Goal: Find specific page/section: Find specific page/section

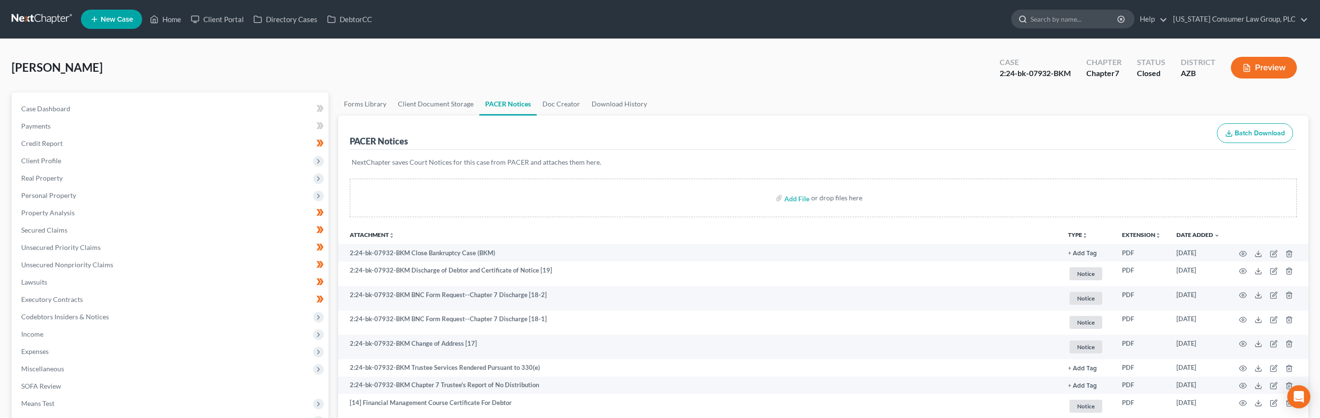
click at [1063, 20] on input "search" at bounding box center [1074, 19] width 88 height 18
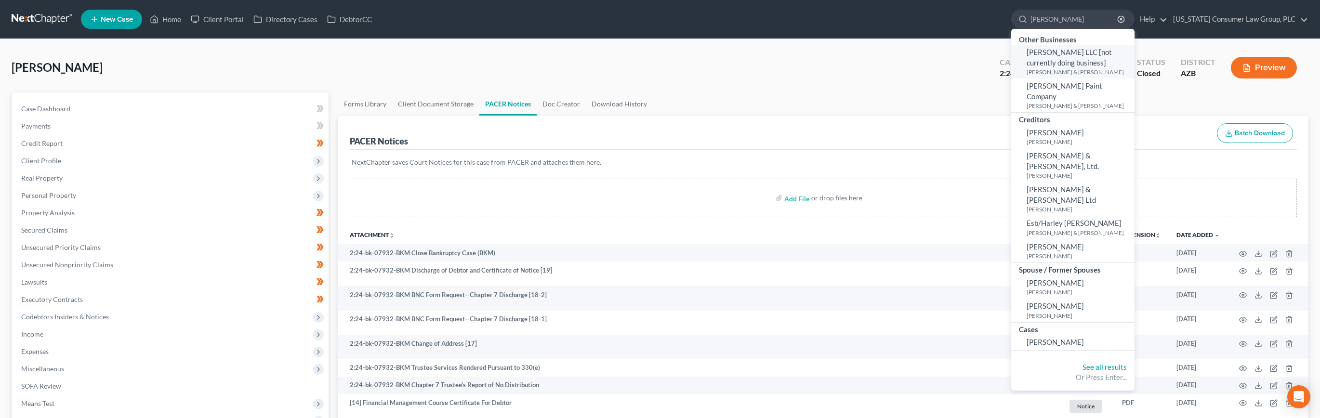
type input "[PERSON_NAME]"
click at [1054, 74] on small "[PERSON_NAME] & [PERSON_NAME]" at bounding box center [1079, 72] width 105 height 8
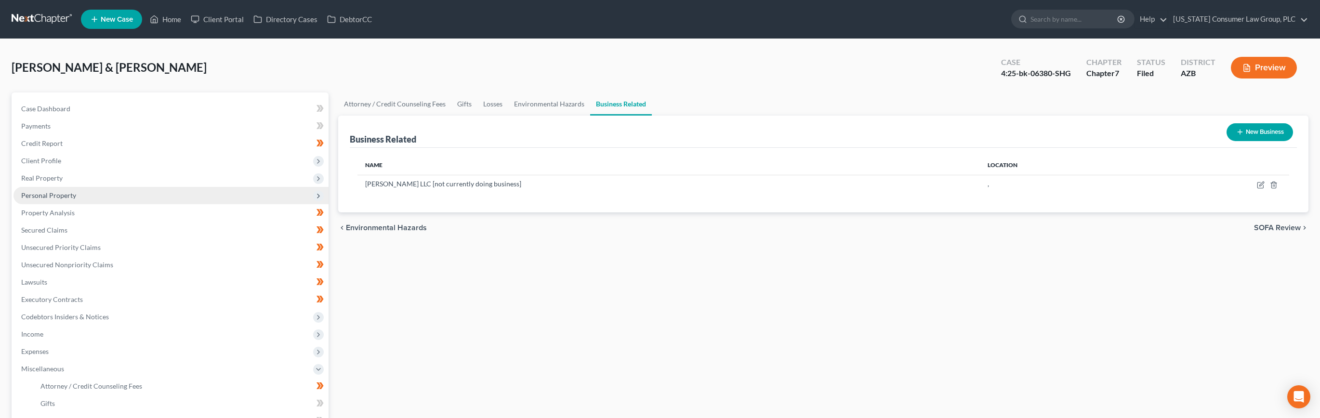
click at [63, 196] on span "Personal Property" at bounding box center [48, 195] width 55 height 8
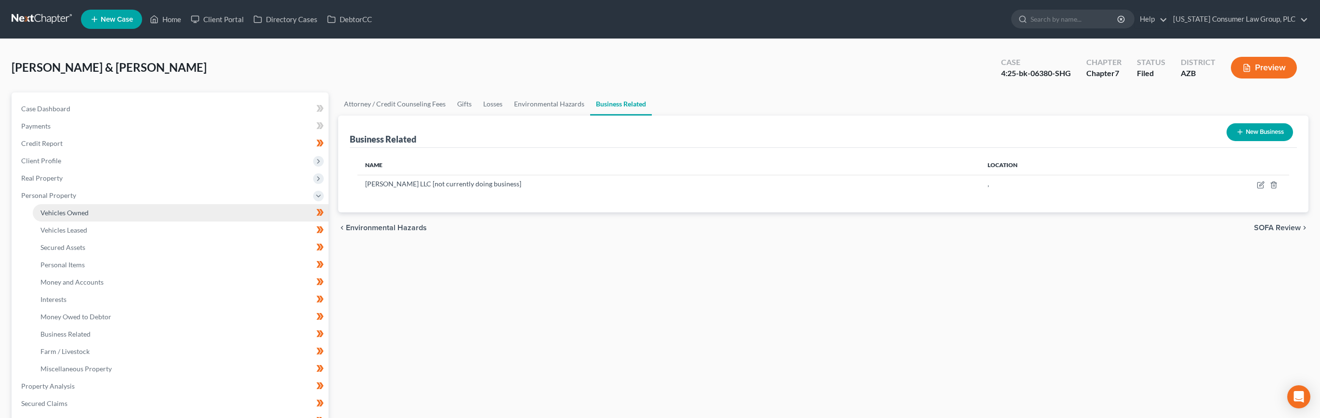
click at [61, 209] on span "Vehicles Owned" at bounding box center [64, 213] width 48 height 8
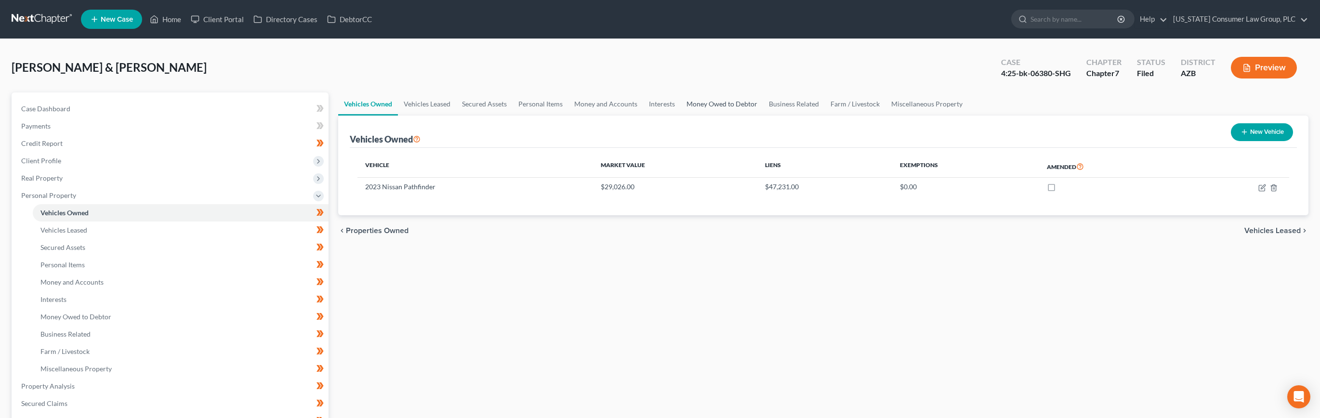
click at [689, 102] on link "Money Owed to Debtor" at bounding box center [722, 103] width 82 height 23
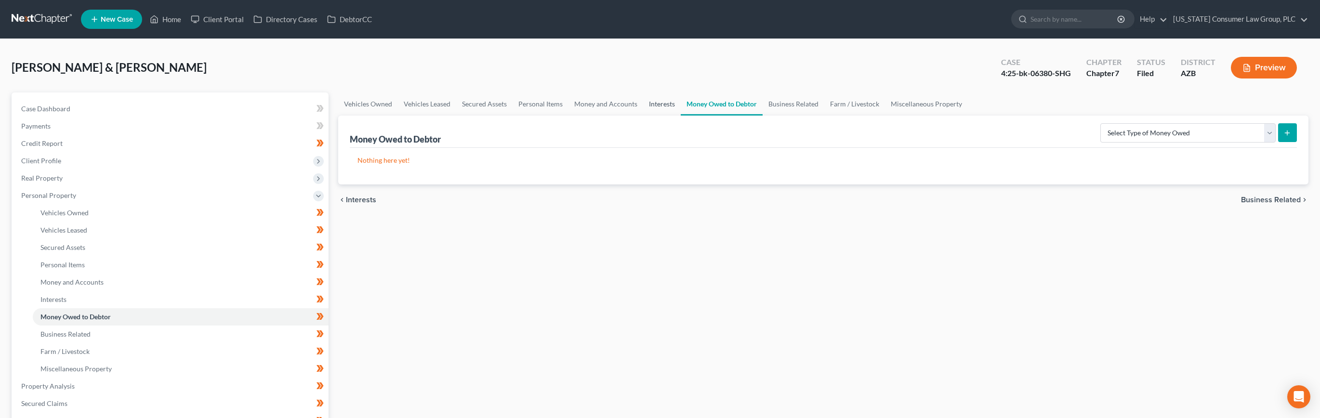
click at [662, 103] on link "Interests" at bounding box center [662, 103] width 38 height 23
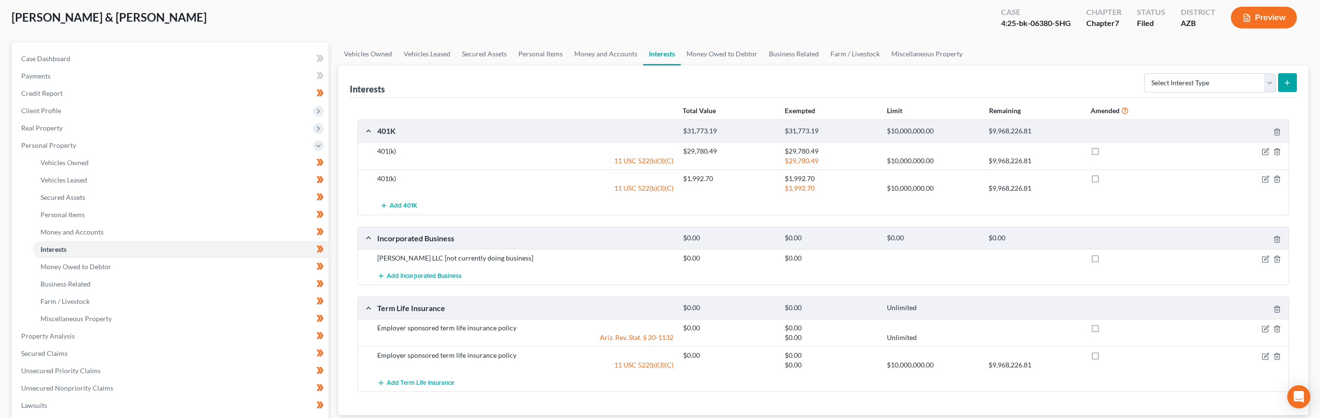
scroll to position [58, 0]
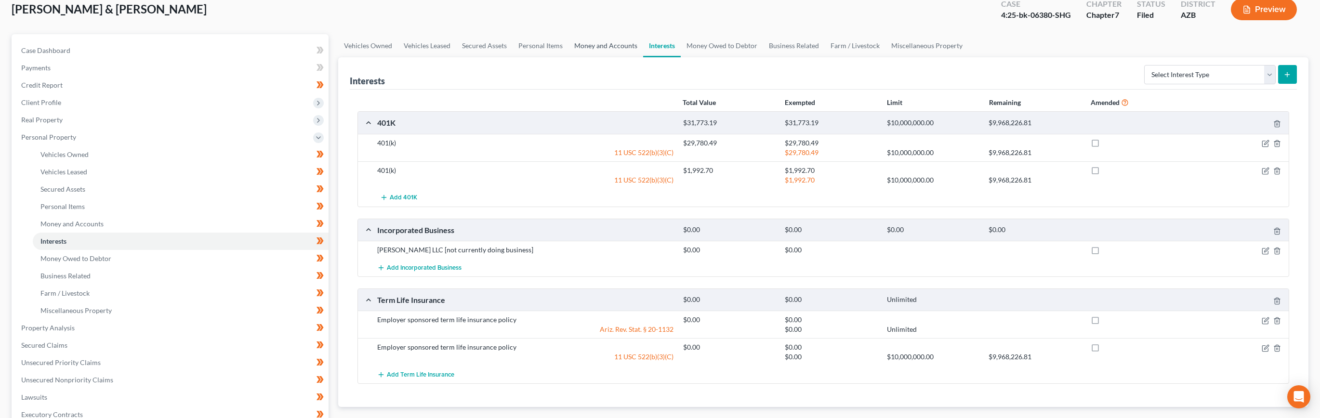
click at [612, 45] on link "Money and Accounts" at bounding box center [605, 45] width 75 height 23
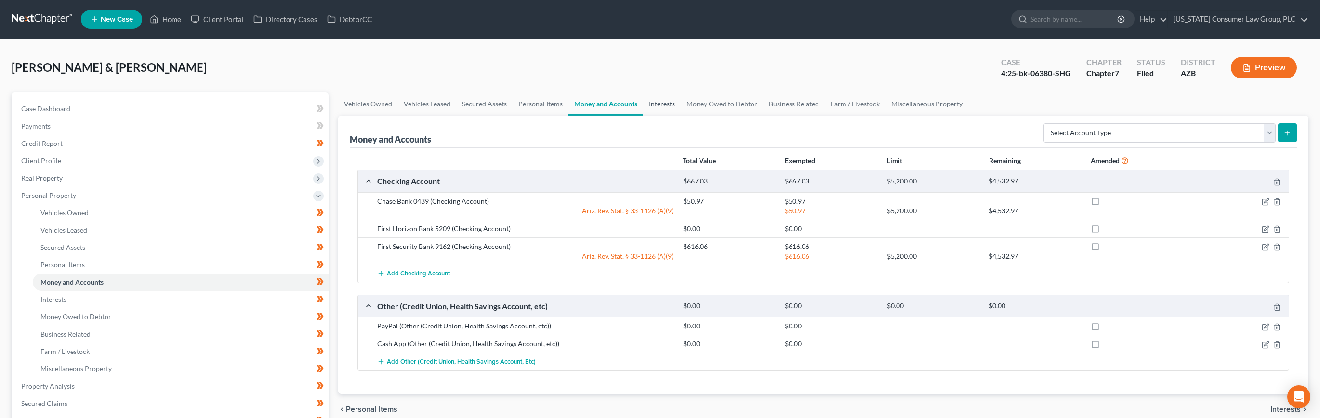
click at [654, 106] on link "Interests" at bounding box center [662, 103] width 38 height 23
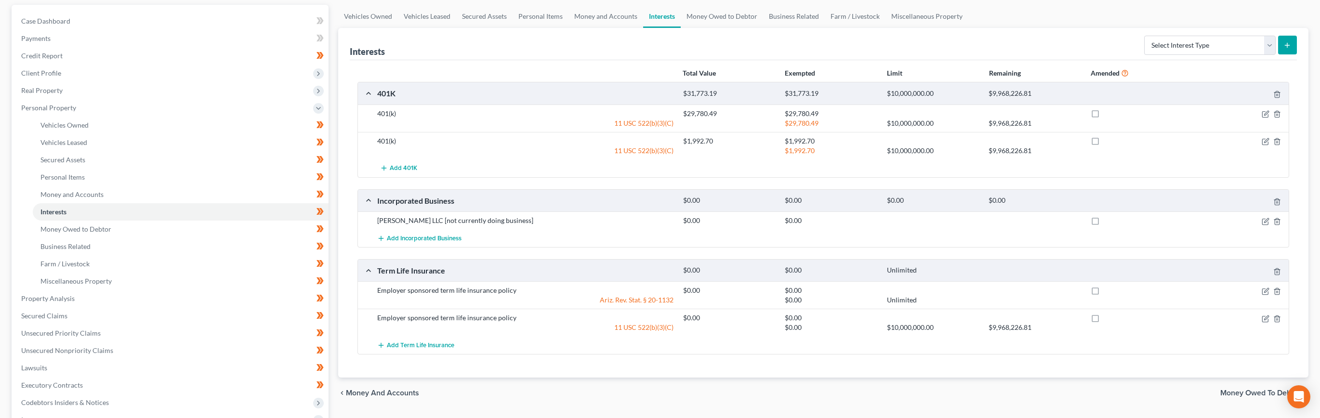
scroll to position [44, 0]
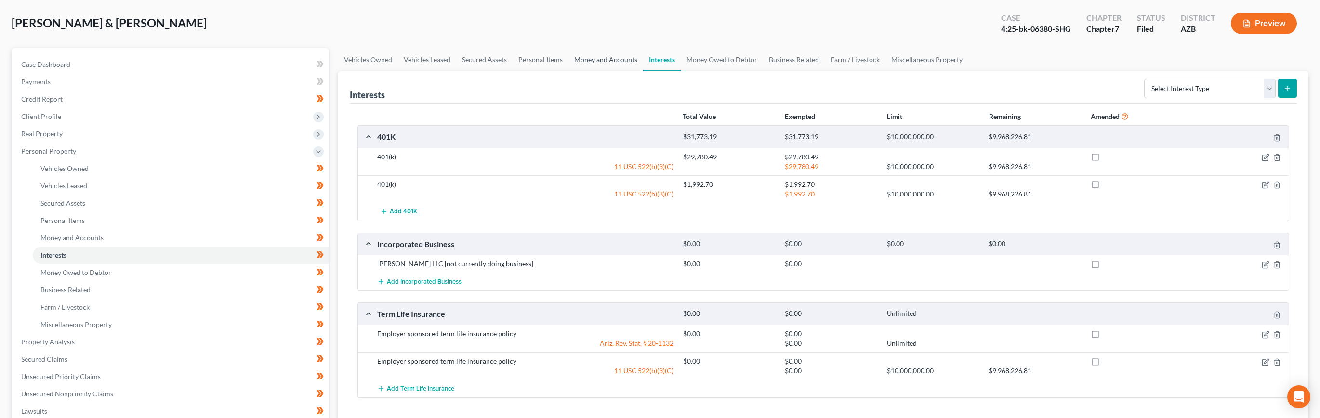
click at [601, 61] on link "Money and Accounts" at bounding box center [605, 59] width 75 height 23
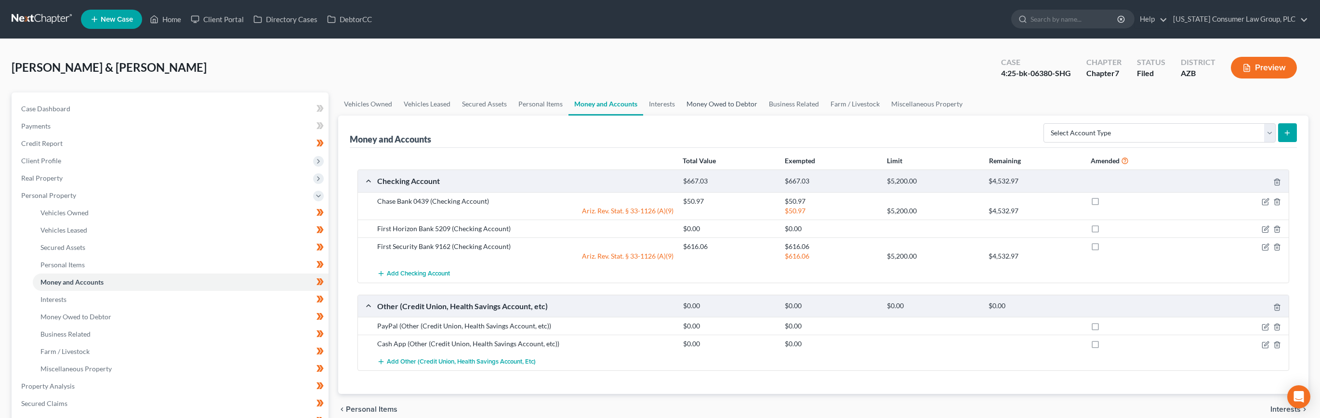
click at [696, 101] on link "Money Owed to Debtor" at bounding box center [722, 103] width 82 height 23
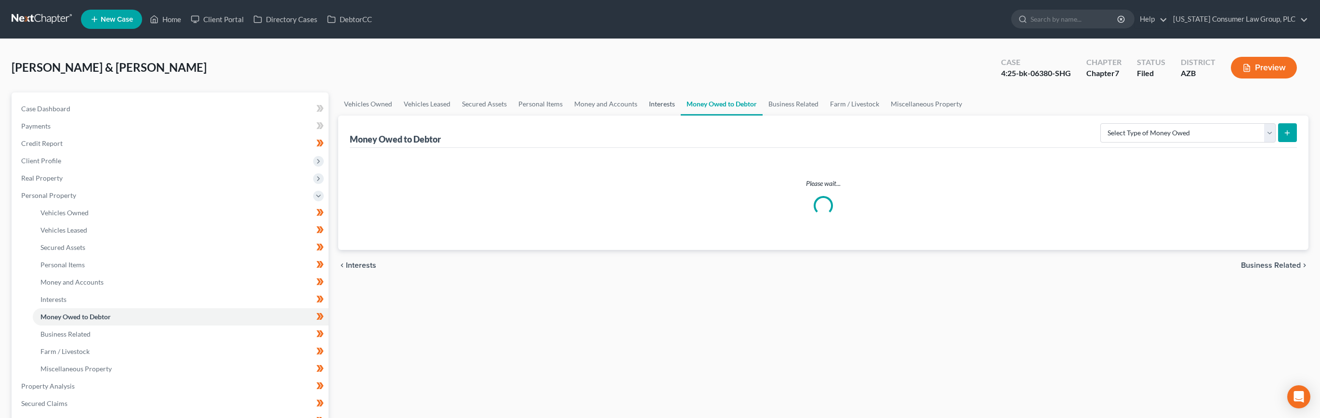
click at [643, 105] on link "Interests" at bounding box center [662, 103] width 38 height 23
